Goal: Information Seeking & Learning: Learn about a topic

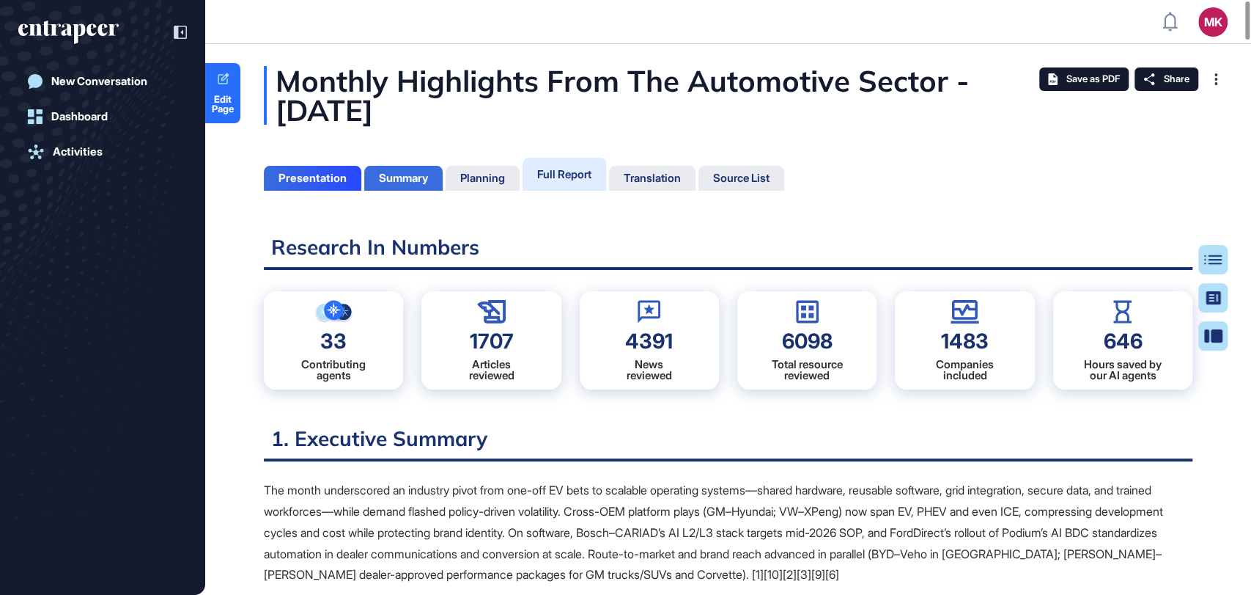
scroll to position [6, 0]
click at [432, 172] on div "Summary" at bounding box center [403, 178] width 78 height 25
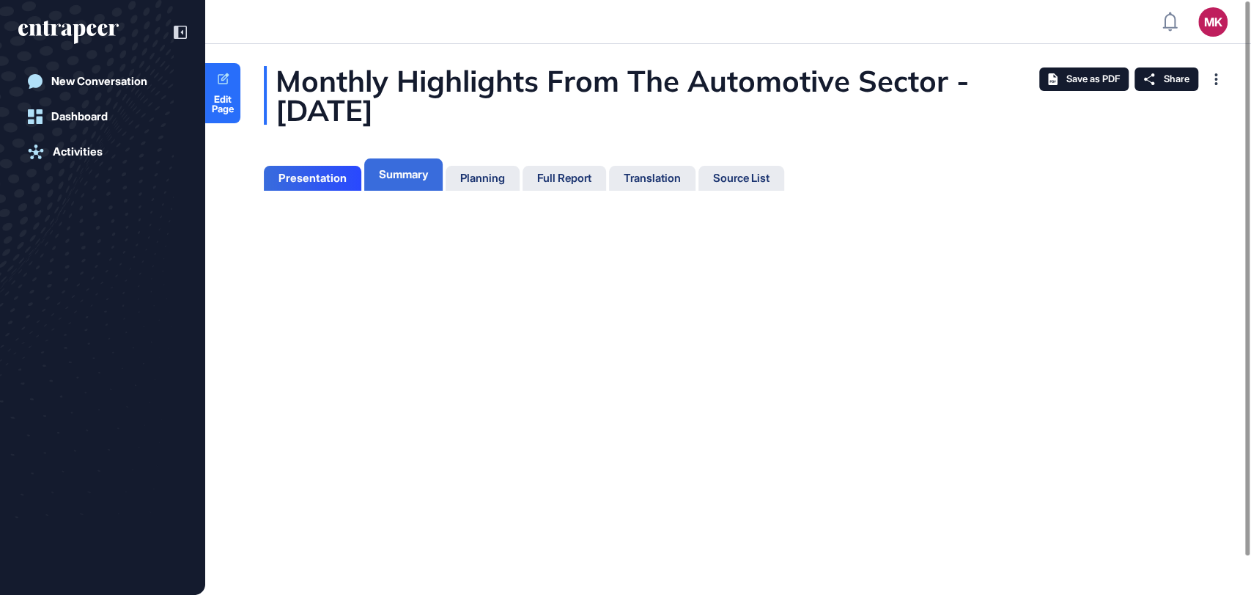
scroll to position [6, 0]
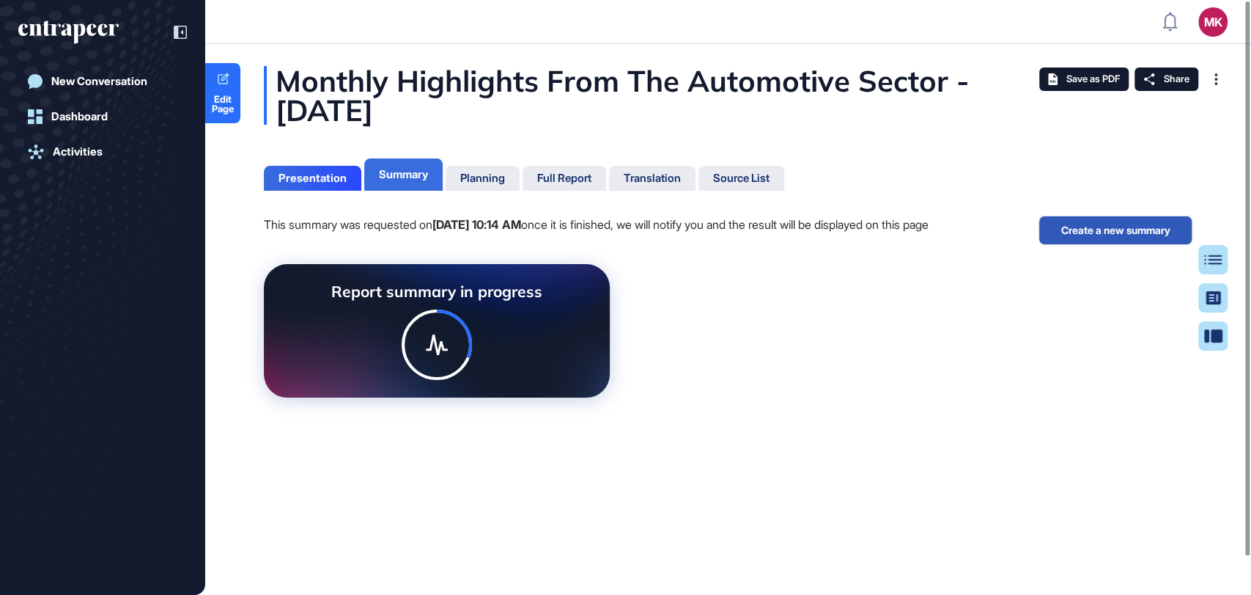
scroll to position [6, 0]
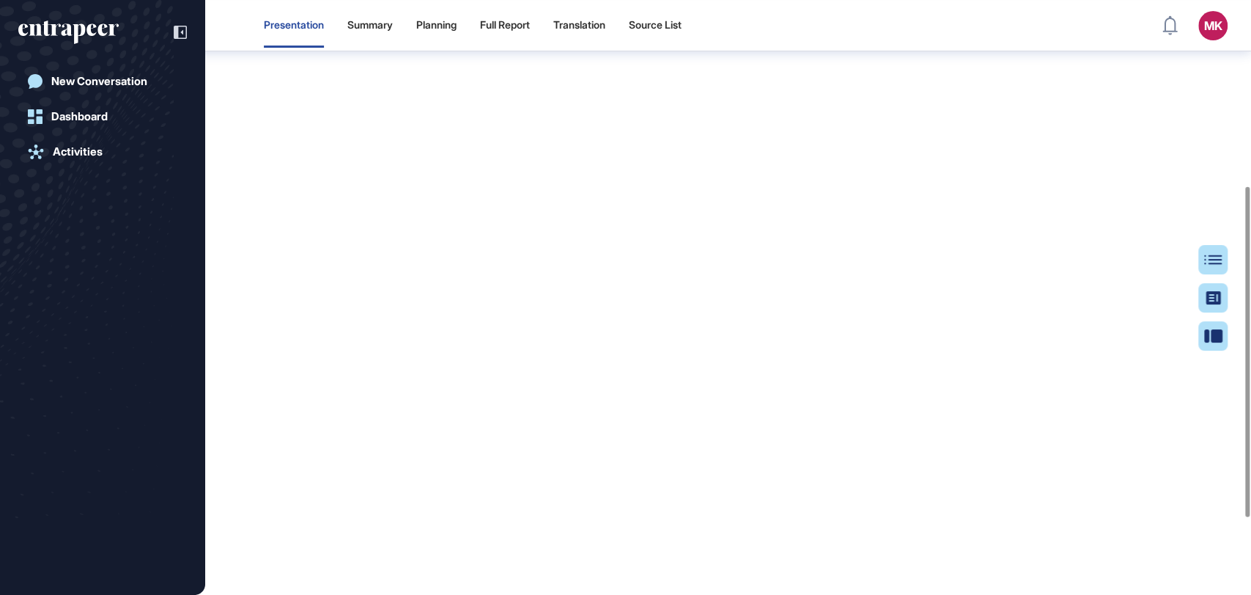
scroll to position [6, 0]
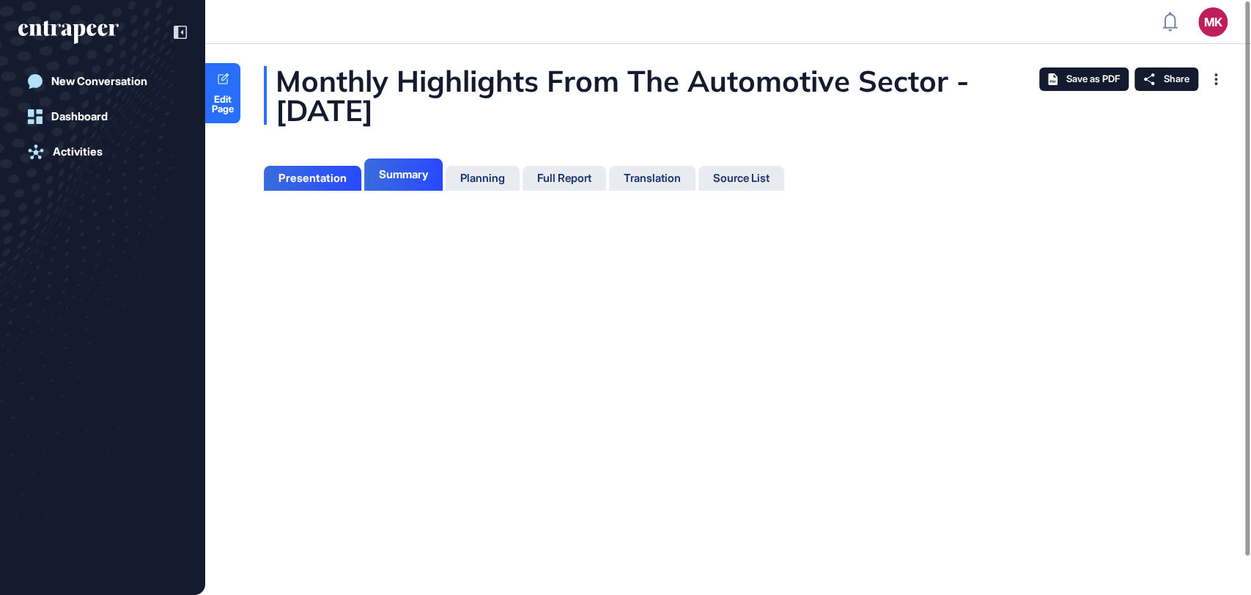
scroll to position [520, 3]
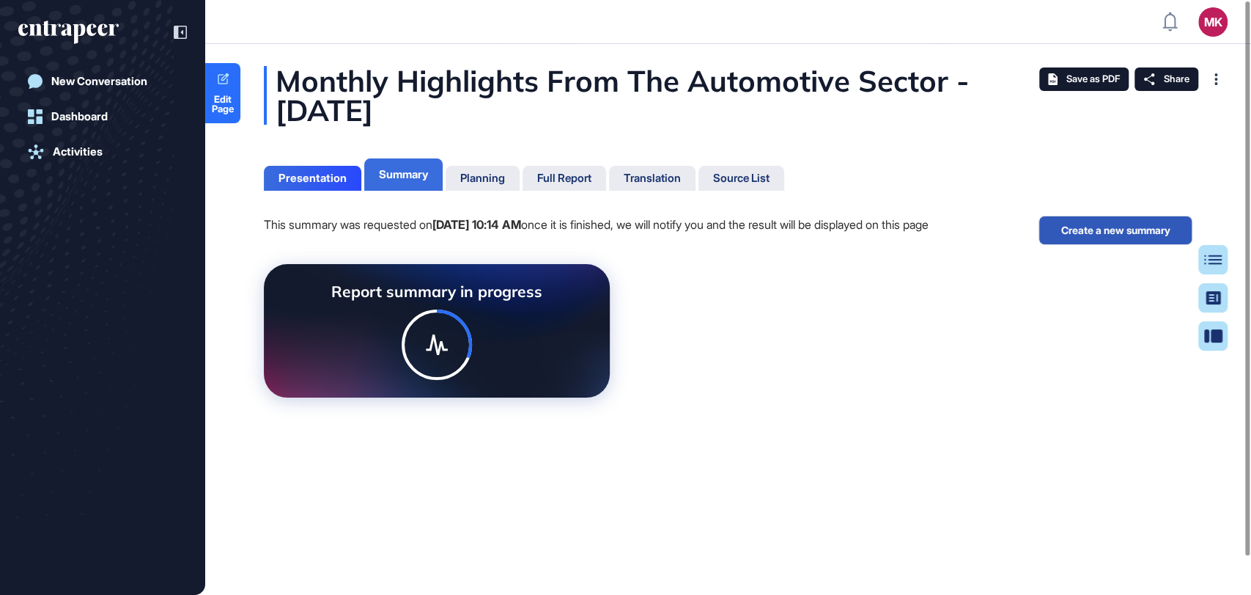
scroll to position [6, 0]
click at [565, 177] on div "Full Report" at bounding box center [564, 178] width 54 height 13
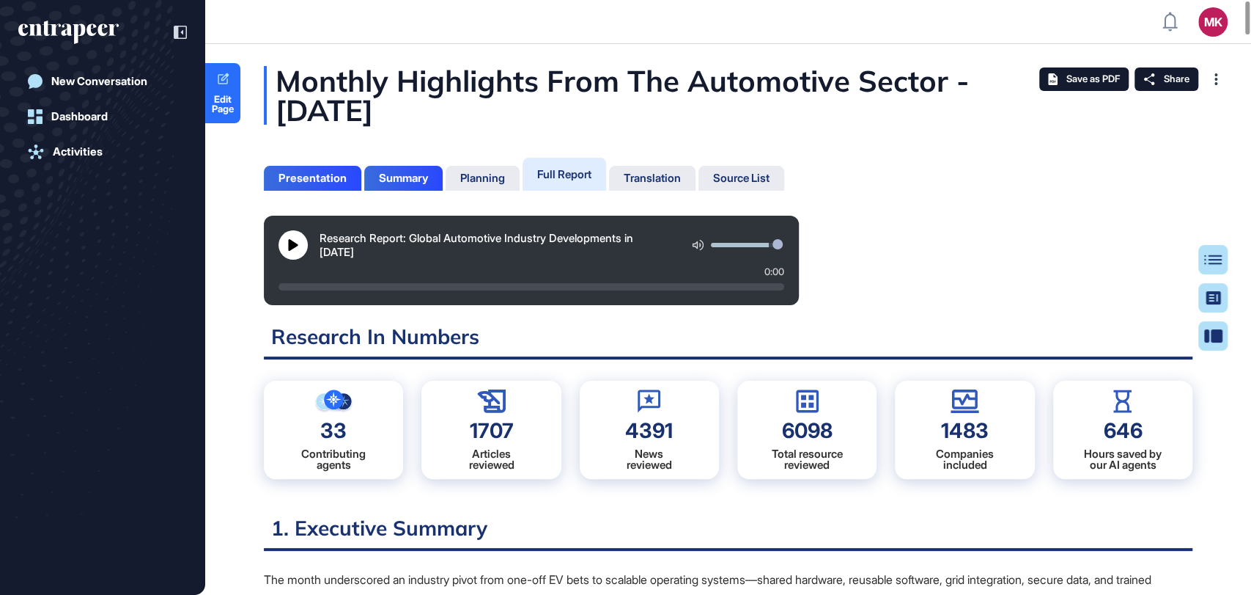
scroll to position [520, 3]
click at [526, 244] on div "Research Report: Global Automotive Industry Developments in August 2025" at bounding box center [494, 245] width 349 height 28
drag, startPoint x: 394, startPoint y: 256, endPoint x: 322, endPoint y: 242, distance: 73.9
click at [322, 242] on div "Research Report: Global Automotive Industry Developments in August 2025" at bounding box center [494, 245] width 349 height 28
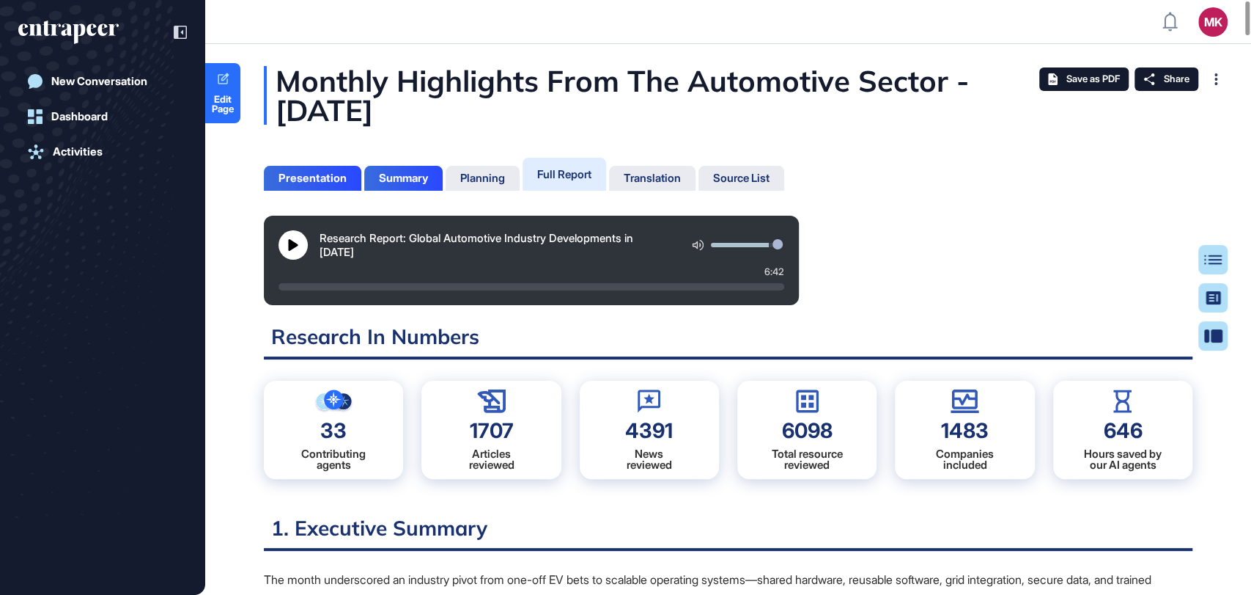
drag, startPoint x: 320, startPoint y: 238, endPoint x: 386, endPoint y: 254, distance: 67.9
click at [386, 254] on div "Research Report: Global Automotive Industry Developments in August 2025" at bounding box center [494, 245] width 349 height 28
click at [395, 257] on div "Research Report: Global Automotive Industry Developments in August 2025" at bounding box center [494, 245] width 349 height 28
drag, startPoint x: 356, startPoint y: 239, endPoint x: 320, endPoint y: 236, distance: 36.8
click at [323, 237] on div "Research Report: Global Automotive Industry Developments in August 2025" at bounding box center [532, 244] width 506 height 29
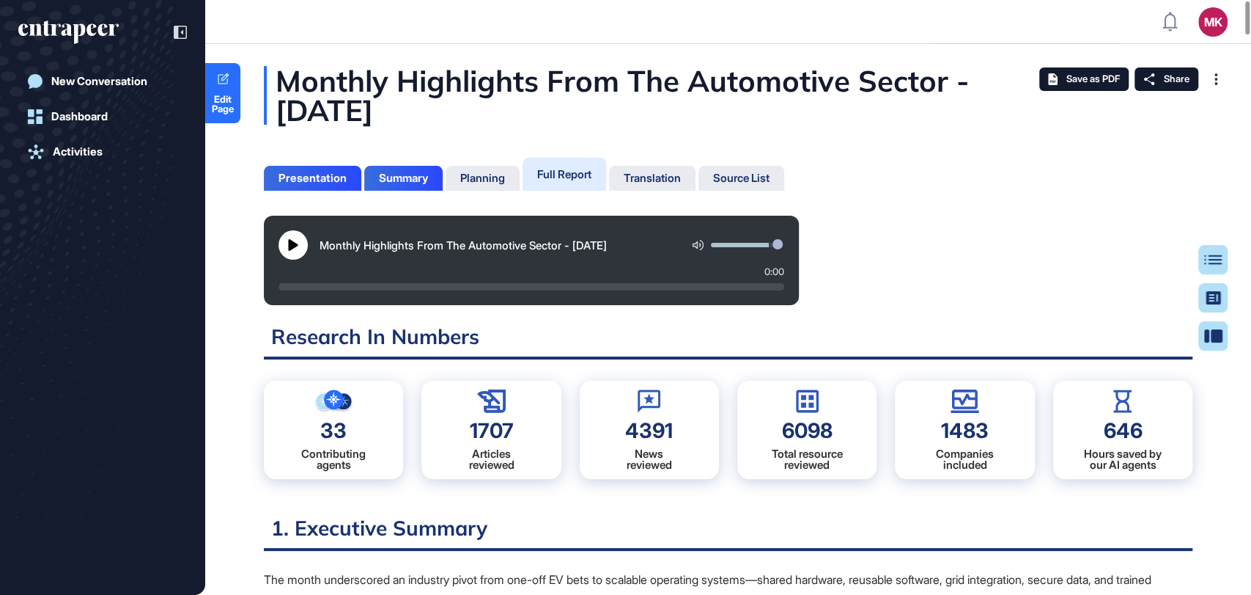
scroll to position [520, 3]
click at [425, 175] on div "Summary" at bounding box center [403, 178] width 49 height 13
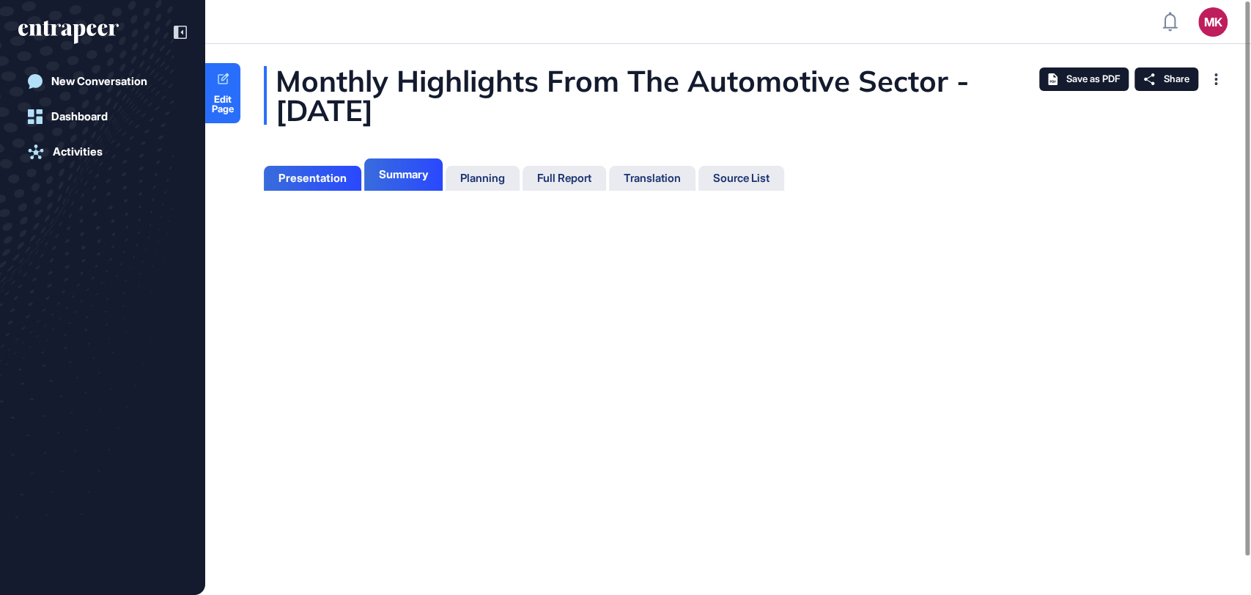
scroll to position [6, 0]
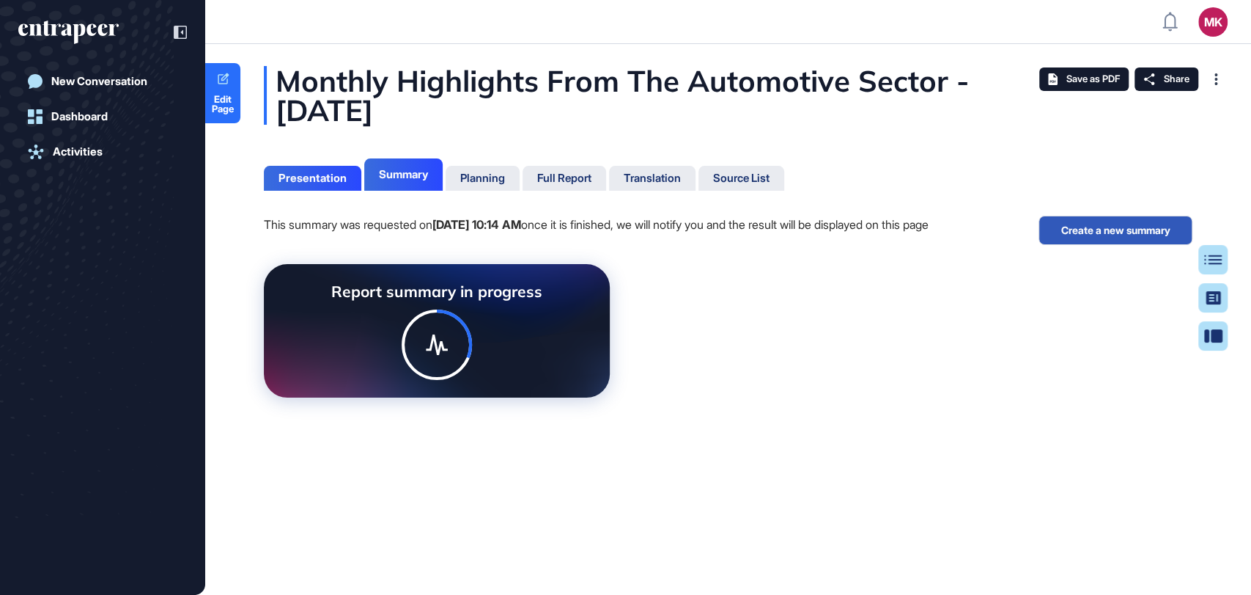
scroll to position [520, 3]
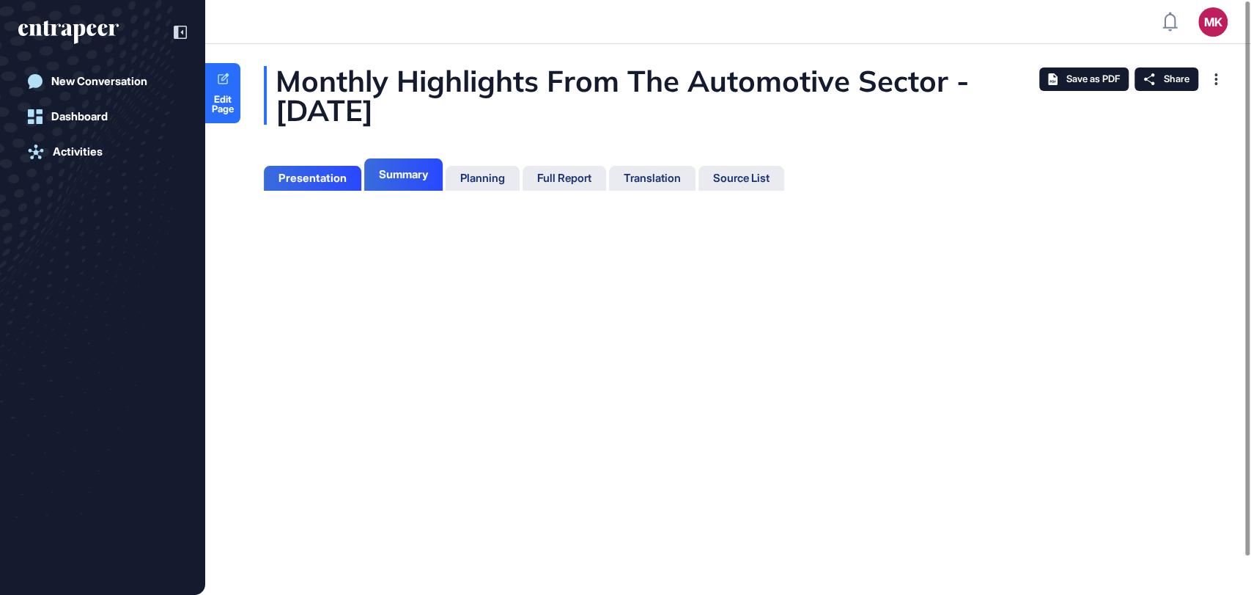
scroll to position [6, 0]
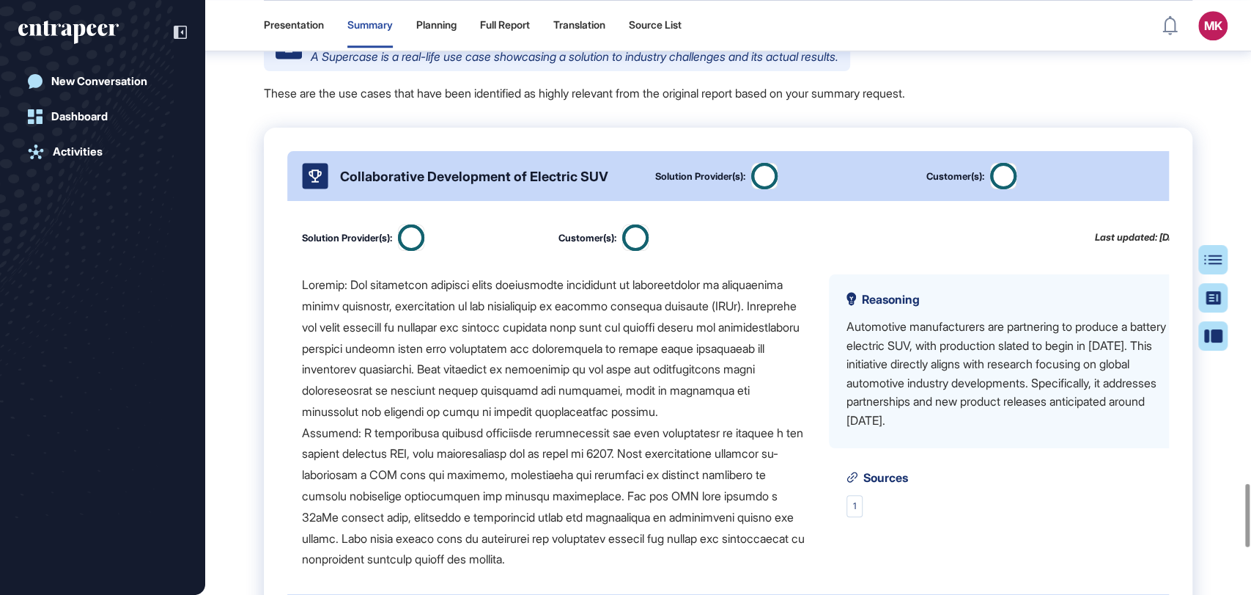
scroll to position [5008, 0]
